Goal: Task Accomplishment & Management: Manage account settings

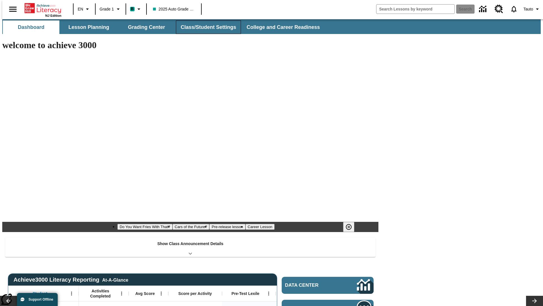
click at [206, 27] on button "Class/Student Settings" at bounding box center [208, 27] width 65 height 14
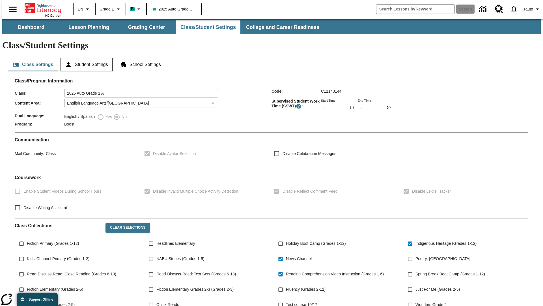
click at [85, 58] on button "Student Settings" at bounding box center [87, 65] width 52 height 14
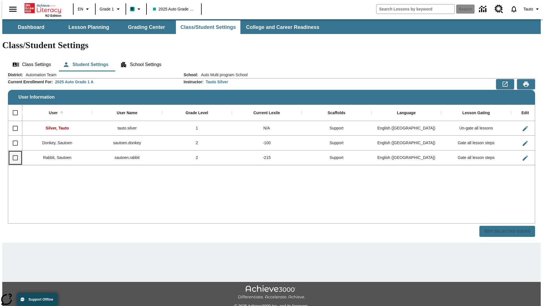
click at [13, 152] on input "Select row" at bounding box center [15, 158] width 12 height 12
checkbox input "true"
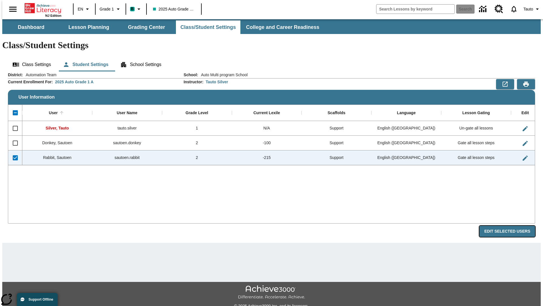
click at [512, 226] on button "Edit Selected Users" at bounding box center [508, 231] width 56 height 11
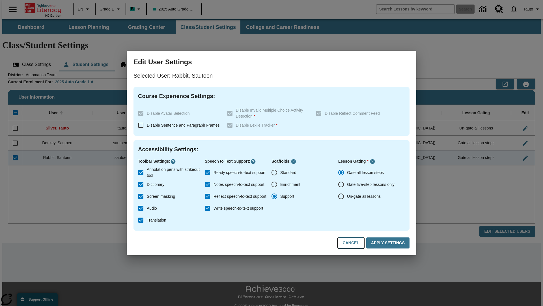
click at [354, 243] on button "Cancel" at bounding box center [351, 242] width 26 height 11
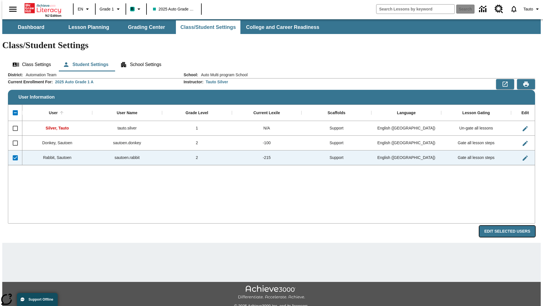
click at [512, 226] on button "Edit Selected Users" at bounding box center [508, 231] width 56 height 11
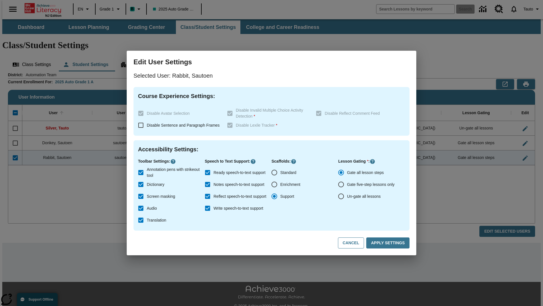
click at [208, 172] on input "Ready speech-to-text support" at bounding box center [208, 172] width 12 height 12
checkbox input "false"
click at [389, 243] on button "Apply Settings" at bounding box center [388, 242] width 43 height 11
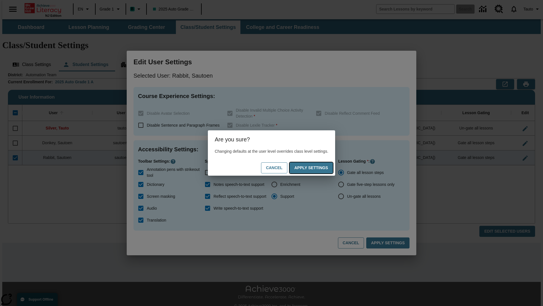
click at [317, 168] on button "Apply Settings" at bounding box center [311, 167] width 43 height 11
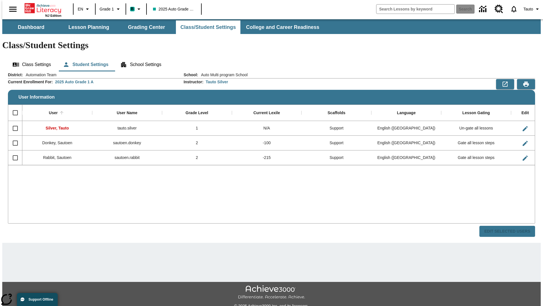
checkbox input "false"
click at [13, 152] on input "Select row" at bounding box center [15, 158] width 12 height 12
checkbox input "true"
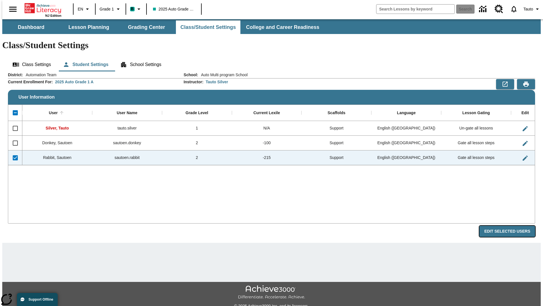
click at [512, 226] on button "Edit Selected Users" at bounding box center [508, 231] width 56 height 11
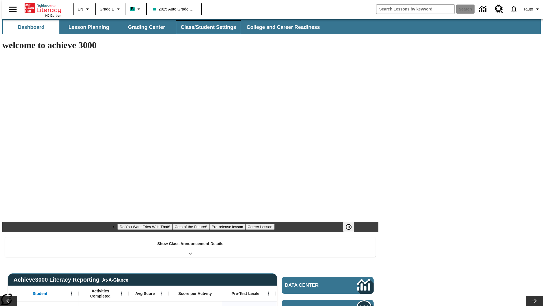
click at [206, 27] on button "Class/Student Settings" at bounding box center [208, 27] width 65 height 14
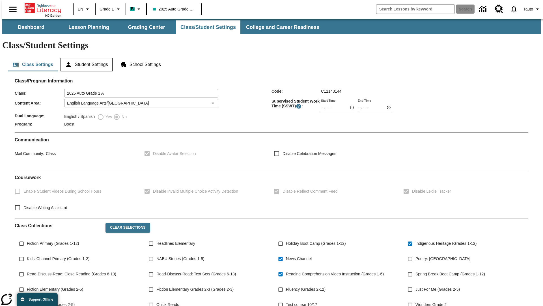
click at [85, 58] on button "Student Settings" at bounding box center [87, 65] width 52 height 14
